Goal: Information Seeking & Learning: Learn about a topic

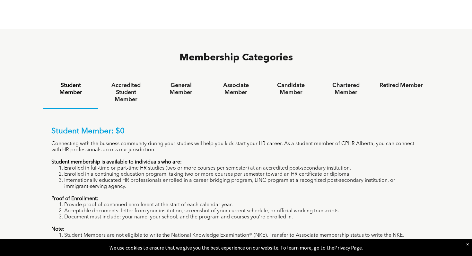
scroll to position [390, 0]
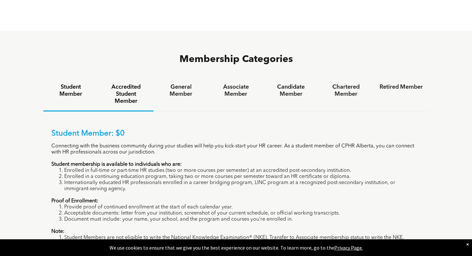
click at [127, 83] on h4 "Accredited Student Member" at bounding box center [125, 93] width 43 height 21
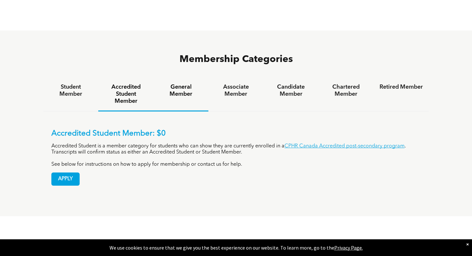
click at [192, 83] on h4 "General Member" at bounding box center [180, 90] width 43 height 14
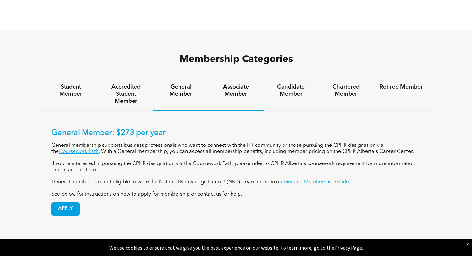
click at [238, 83] on h4 "Associate Member" at bounding box center [235, 90] width 43 height 14
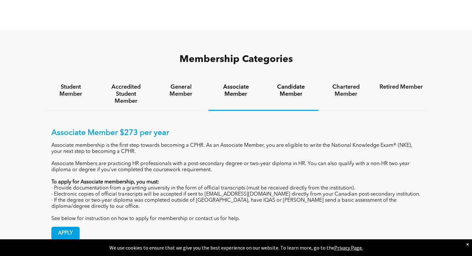
click at [283, 83] on h4 "Candidate Member" at bounding box center [290, 90] width 43 height 14
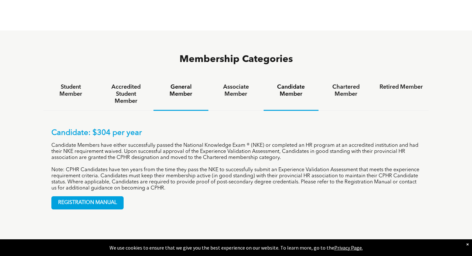
click at [195, 83] on h4 "General Member" at bounding box center [180, 90] width 43 height 14
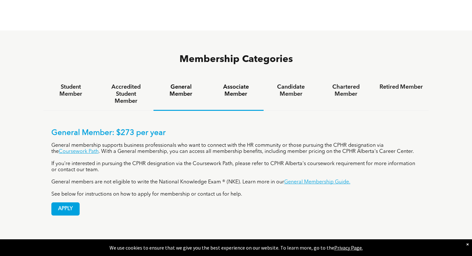
click at [226, 83] on h4 "Associate Member" at bounding box center [235, 90] width 43 height 14
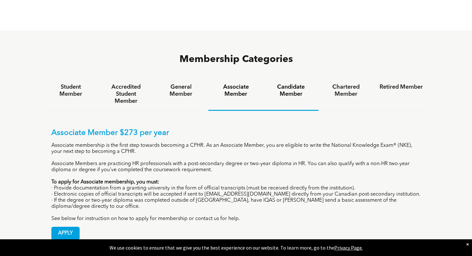
click at [278, 78] on div "Candidate Member" at bounding box center [290, 94] width 55 height 33
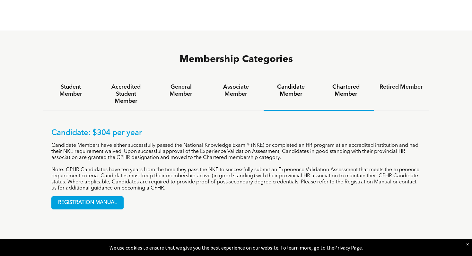
click at [356, 83] on h4 "Chartered Member" at bounding box center [345, 90] width 43 height 14
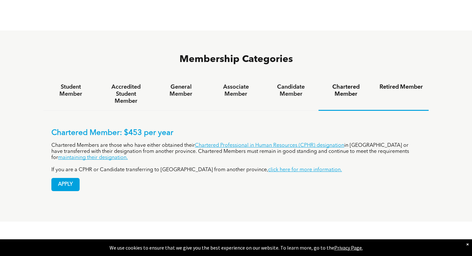
click at [384, 83] on h4 "Retired Member" at bounding box center [400, 86] width 43 height 7
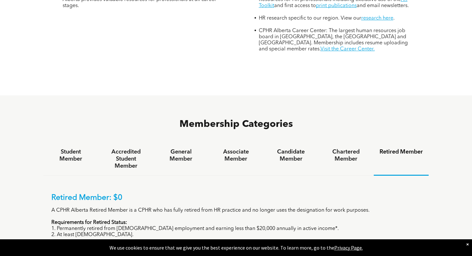
scroll to position [0, 0]
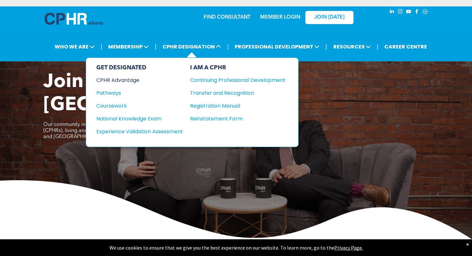
click at [123, 78] on div "CPHR Advantage" at bounding box center [135, 80] width 78 height 8
click at [121, 105] on div "Coursework" at bounding box center [135, 106] width 78 height 8
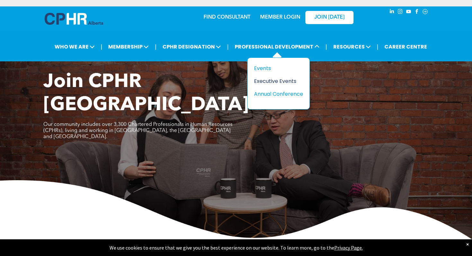
click at [269, 79] on div "Executive Events" at bounding box center [276, 81] width 44 height 8
click at [266, 67] on div "Events" at bounding box center [276, 68] width 44 height 8
click at [265, 93] on div "Annual Conference" at bounding box center [276, 94] width 44 height 8
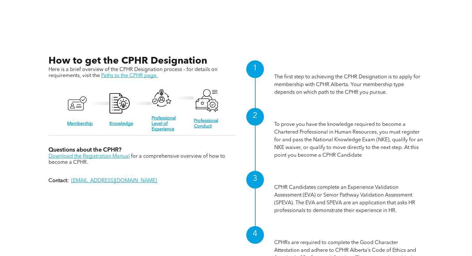
scroll to position [608, 0]
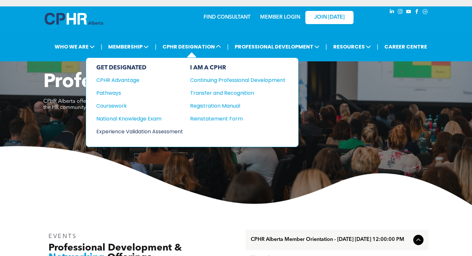
click at [141, 127] on div "Experience Validation Assessment" at bounding box center [135, 131] width 78 height 8
click at [140, 117] on div "National Knowledge Exam" at bounding box center [135, 119] width 78 height 8
click at [117, 102] on div "Coursework" at bounding box center [135, 106] width 78 height 8
